Goal: Information Seeking & Learning: Learn about a topic

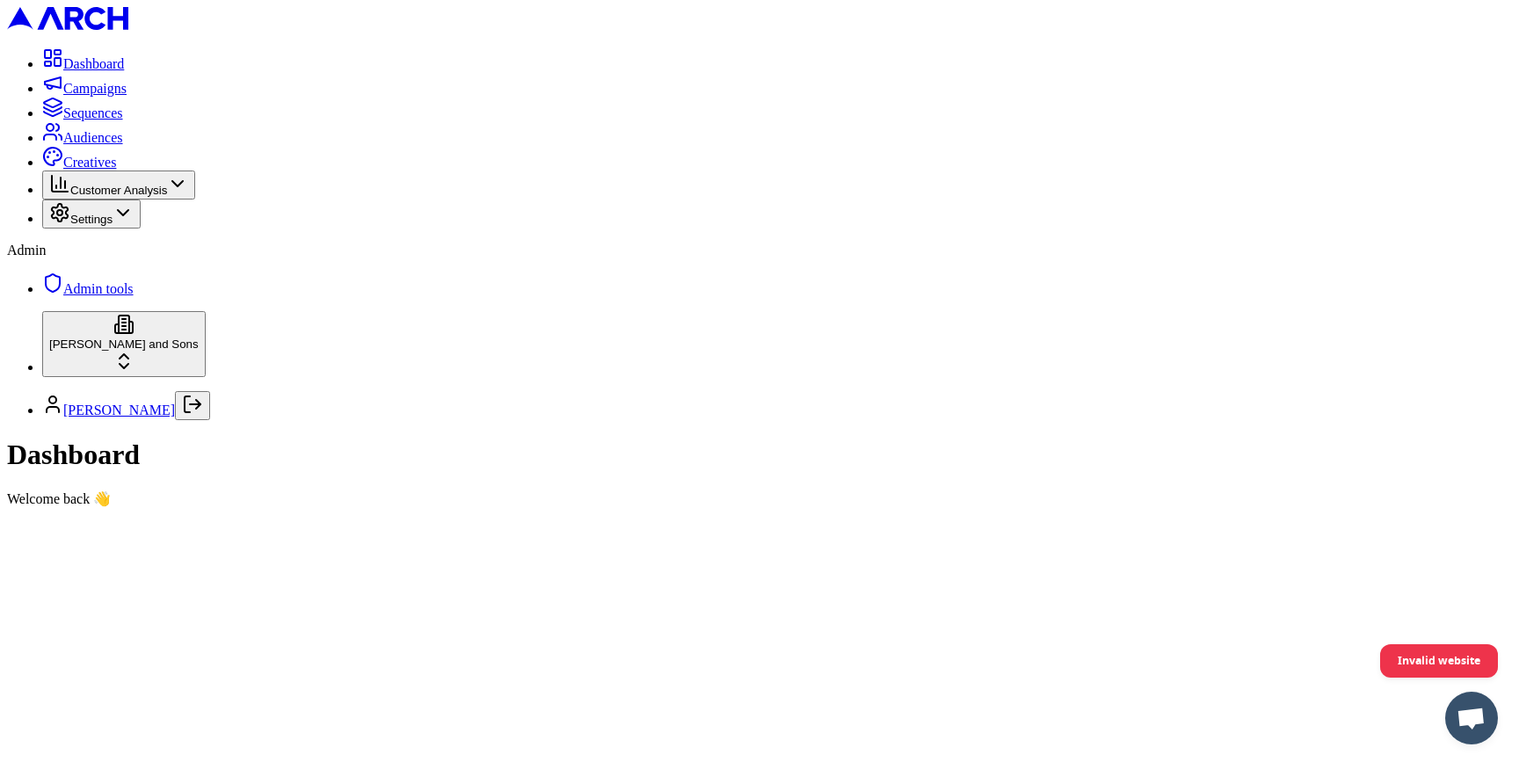
click at [114, 145] on span "Audiences" at bounding box center [93, 137] width 60 height 15
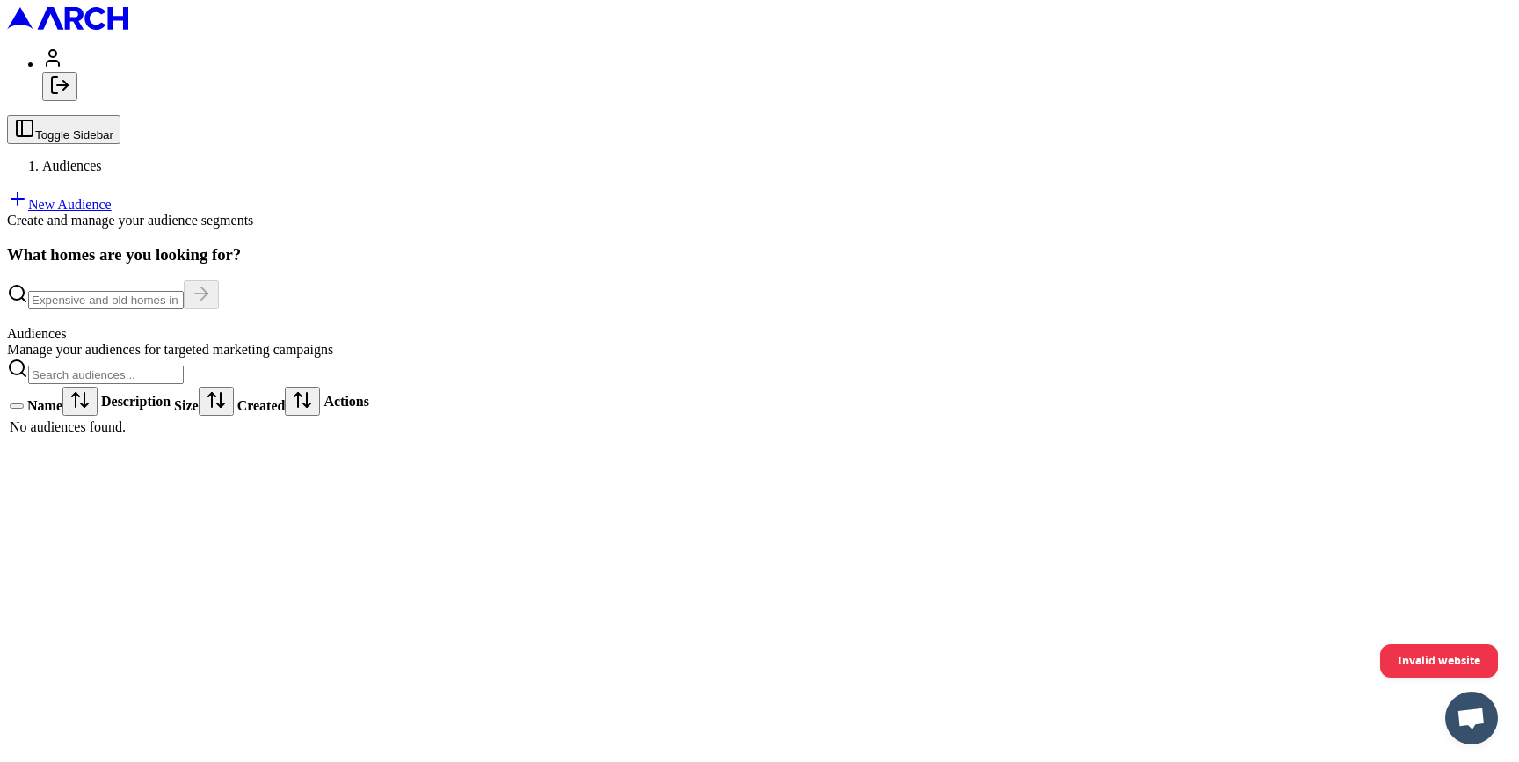
click at [91, 28] on icon at bounding box center [67, 18] width 121 height 23
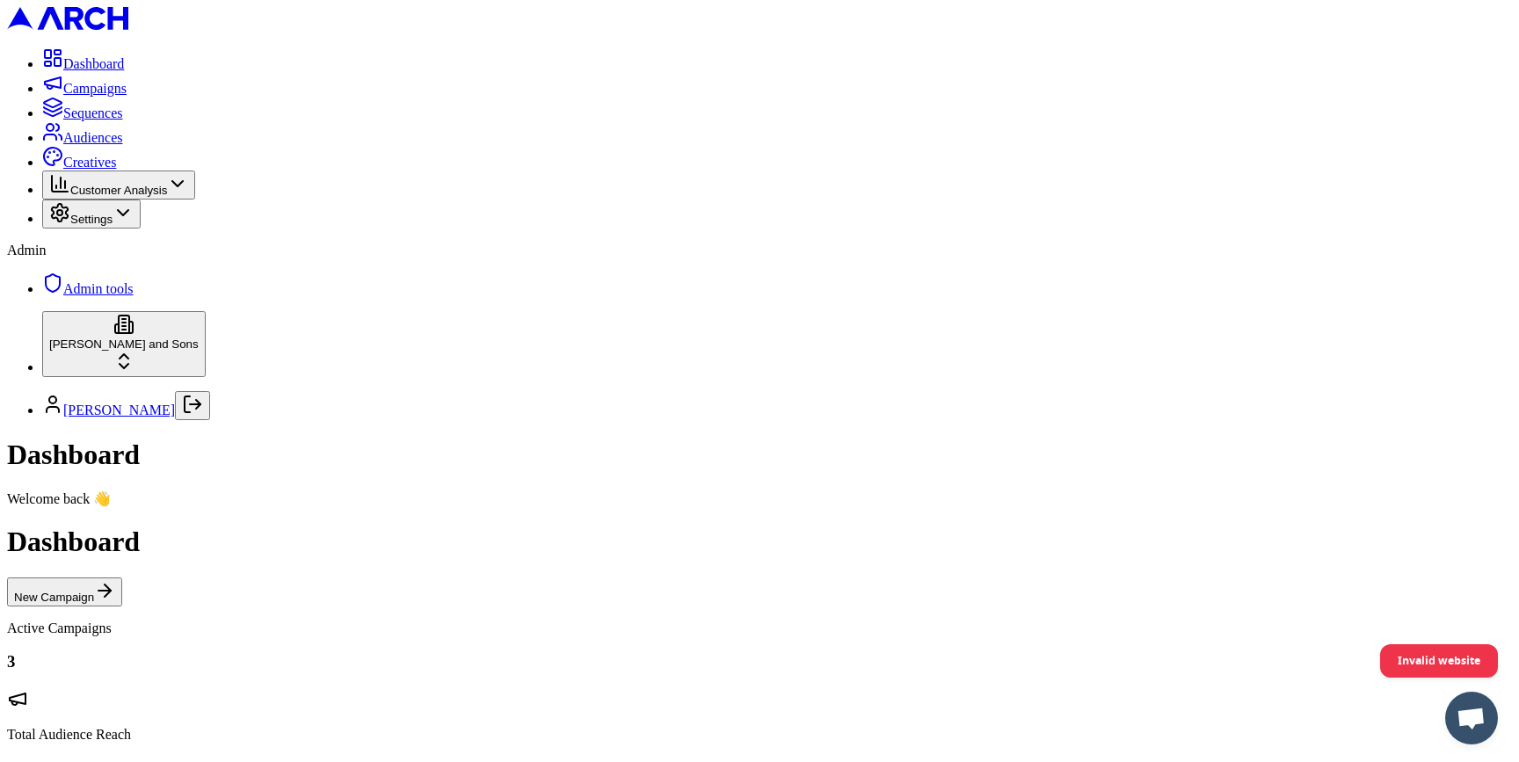
click at [113, 145] on span "Audiences" at bounding box center [93, 137] width 60 height 15
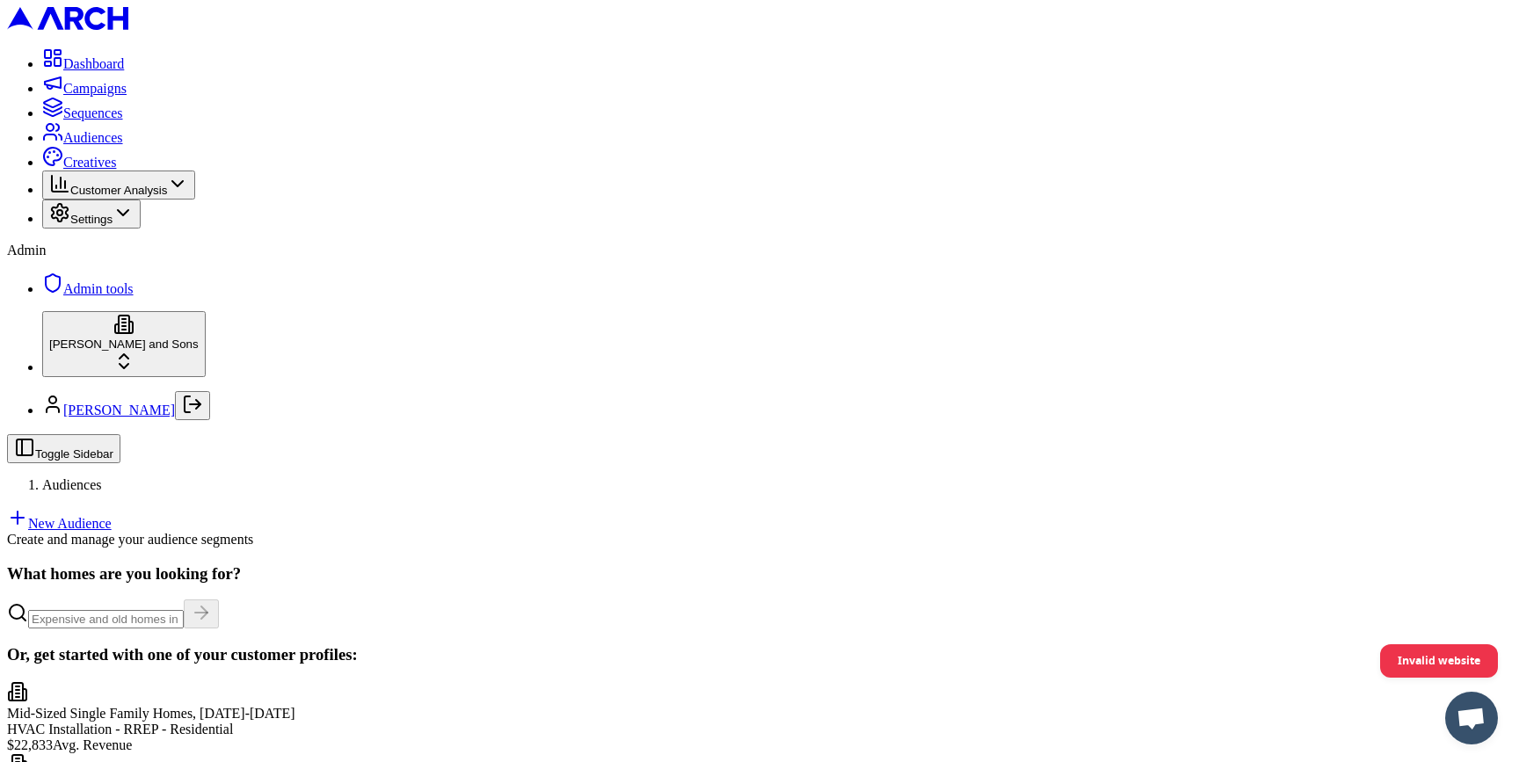
scroll to position [201, 0]
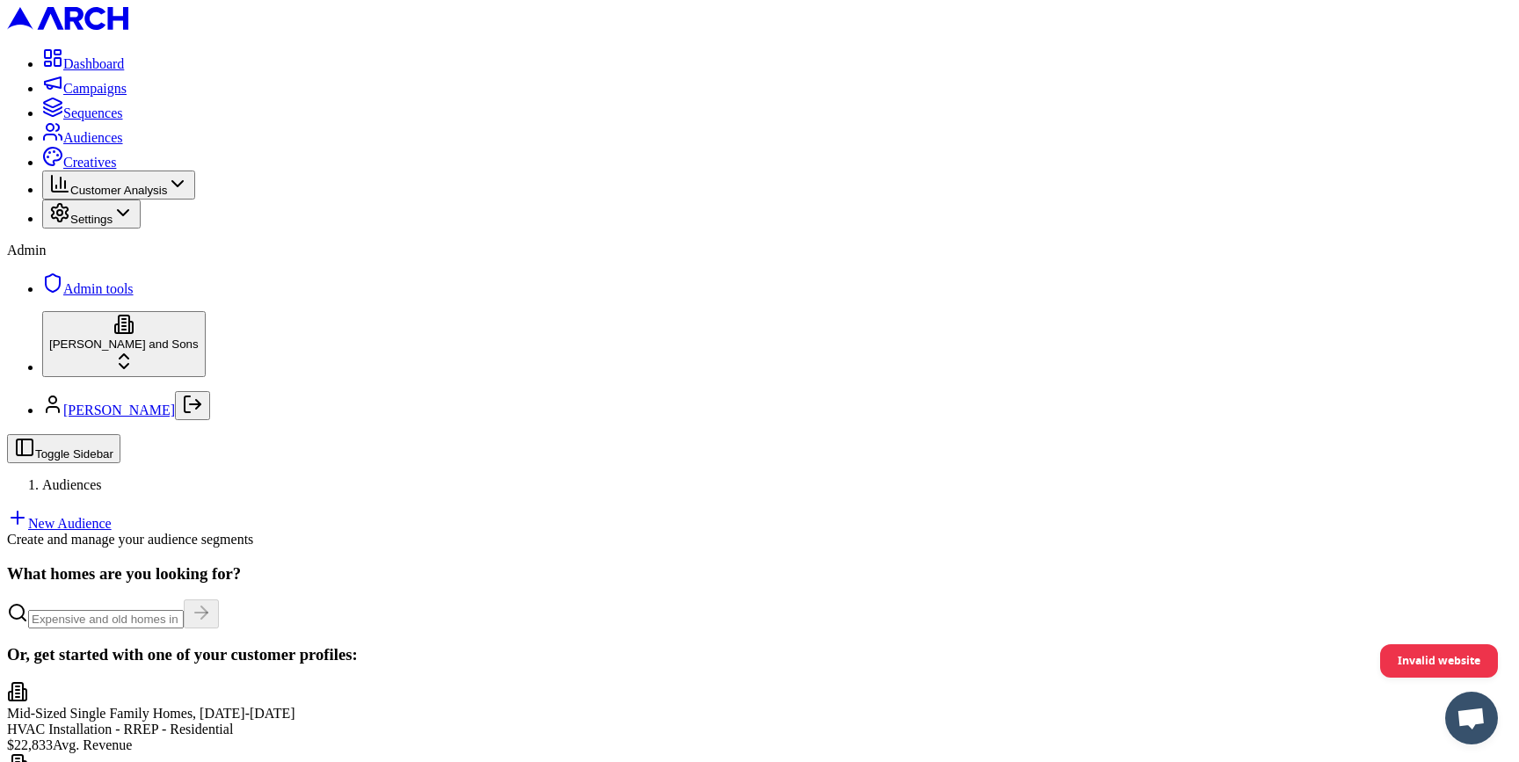
scroll to position [461, 0]
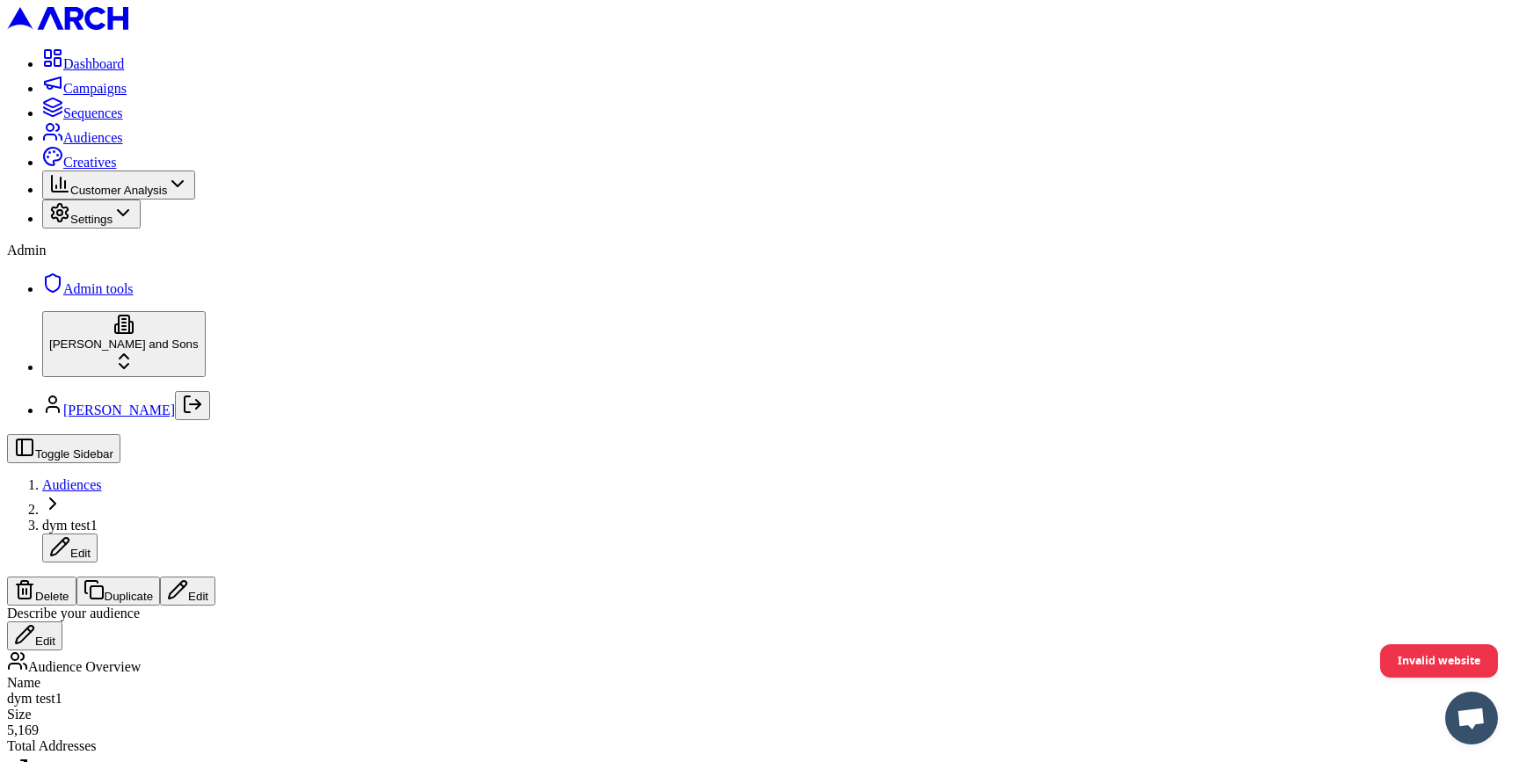
scroll to position [33, 0]
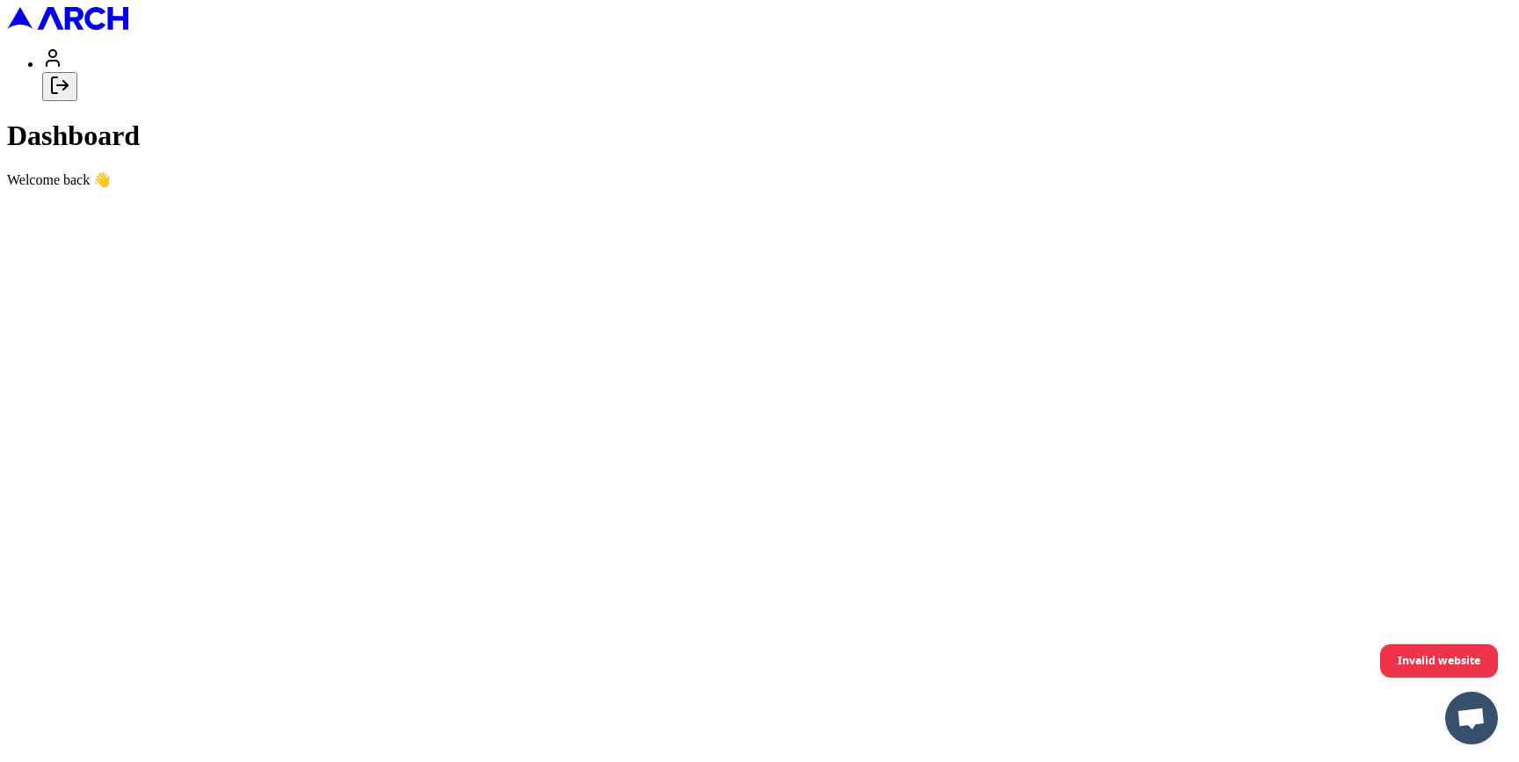
click at [77, 101] on button "Log out" at bounding box center [59, 86] width 35 height 29
type input "[PERSON_NAME][EMAIL_ADDRESS][DOMAIN_NAME]"
